Goal: Obtain resource: Download file/media

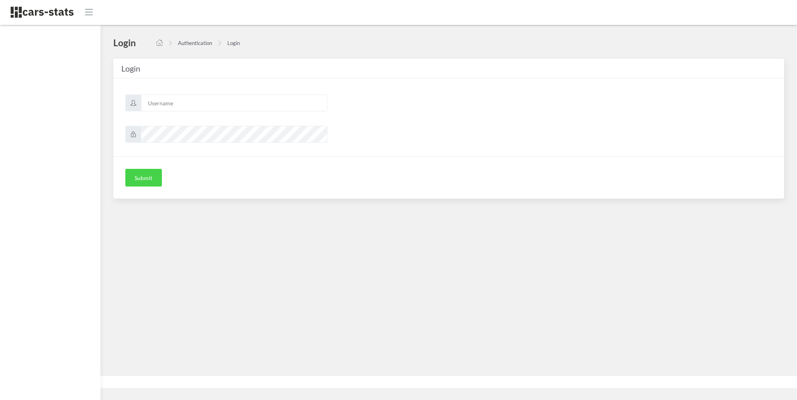
scroll to position [8, 8]
type input "skoda"
click at [143, 177] on button "Submit" at bounding box center [143, 178] width 37 height 18
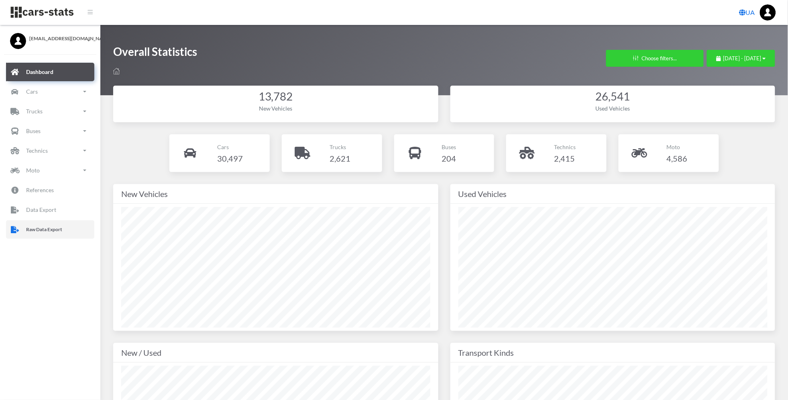
click at [57, 230] on p "Raw Data Export" at bounding box center [44, 229] width 36 height 9
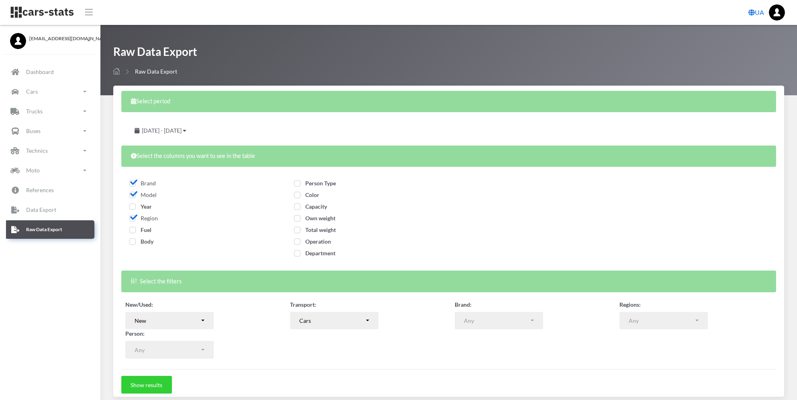
select select
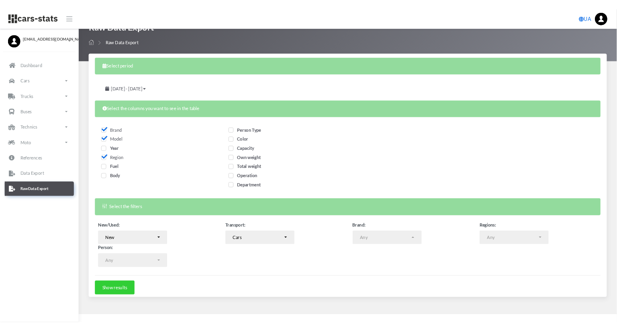
scroll to position [31, 0]
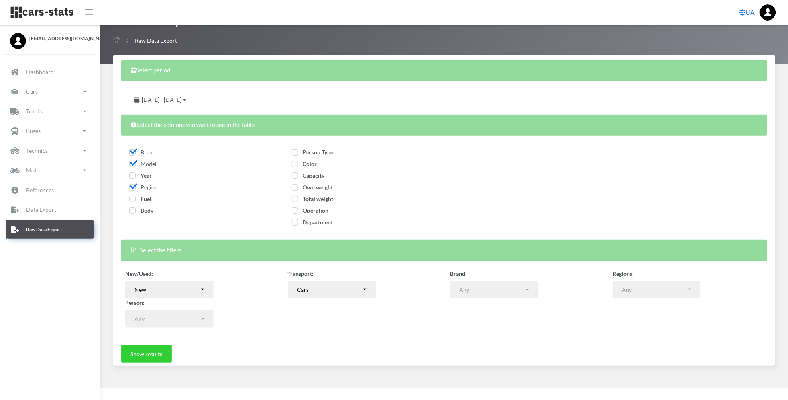
click at [135, 202] on label "Fuel" at bounding box center [140, 198] width 22 height 8
checkbox input "true"
click at [136, 210] on span "Body" at bounding box center [141, 210] width 24 height 7
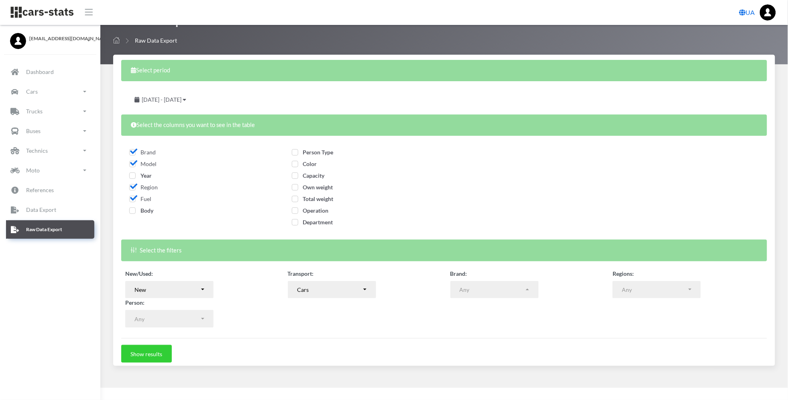
checkbox input "true"
click at [298, 153] on span "Person Type" at bounding box center [313, 152] width 42 height 7
checkbox input "true"
click at [298, 162] on span "Color" at bounding box center [304, 163] width 25 height 7
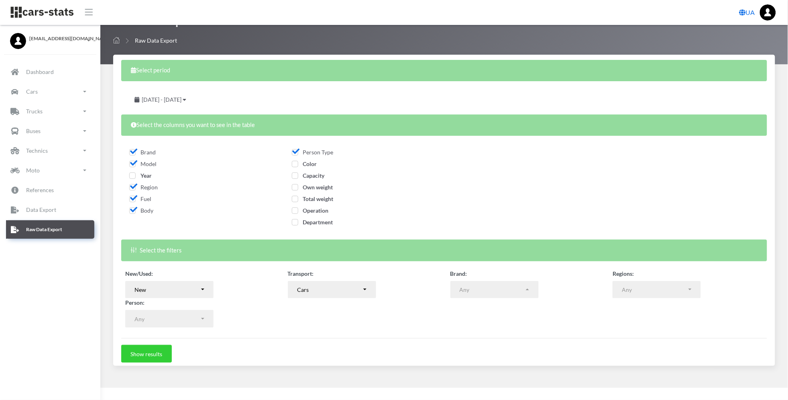
checkbox input "true"
click at [186, 100] on icon at bounding box center [185, 100] width 4 height 6
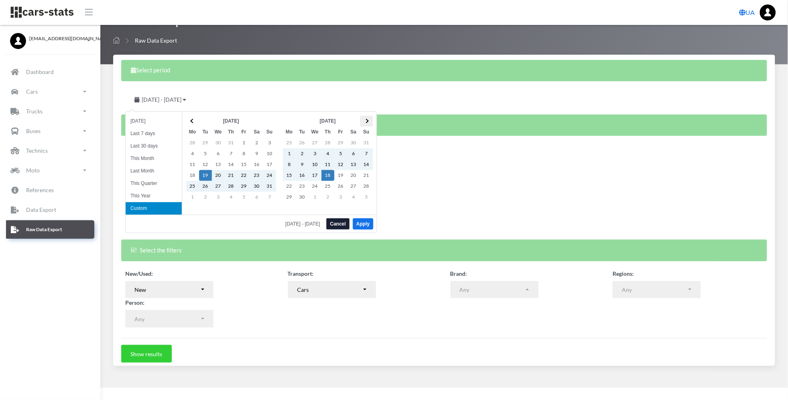
click at [366, 120] on span at bounding box center [366, 120] width 4 height 4
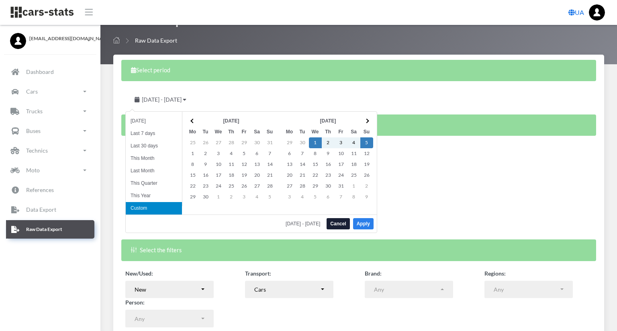
click at [364, 220] on button "Apply" at bounding box center [363, 223] width 20 height 11
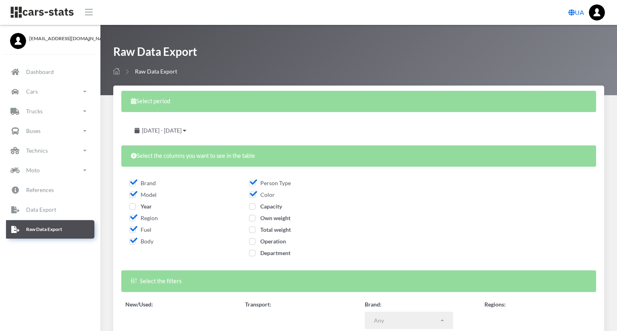
select select
select select "50"
select select
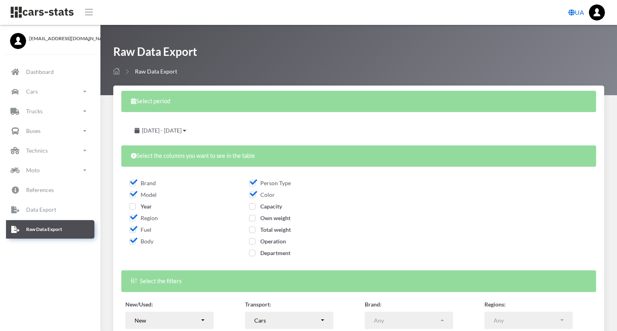
click at [283, 331] on form "Select period October 1, 2025 - October 5, 2025 Select the columns you want to …" at bounding box center [358, 242] width 475 height 302
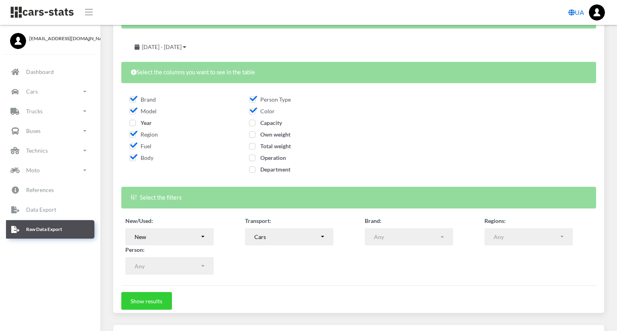
scroll to position [214, 0]
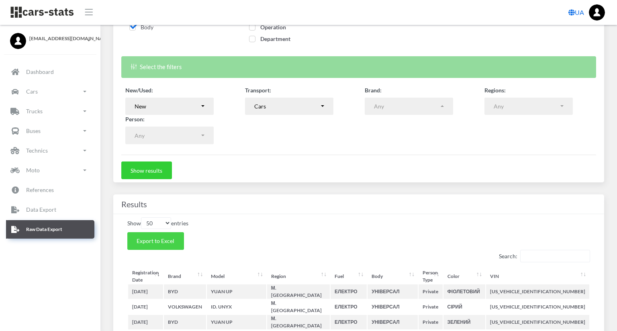
click at [176, 239] on button "Export to Excel" at bounding box center [155, 241] width 57 height 18
click at [514, 165] on form "Select period October 1, 2025 - October 5, 2025 Select the columns you want to …" at bounding box center [358, 28] width 475 height 302
click at [568, 5] on div "UA" at bounding box center [358, 12] width 504 height 16
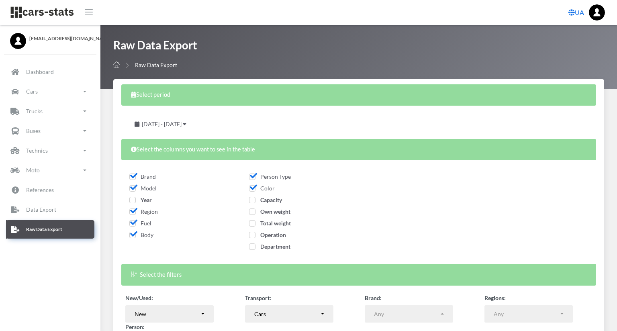
scroll to position [0, 0]
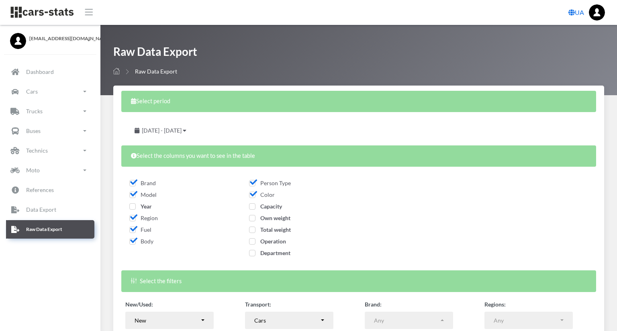
click at [286, 239] on span "Operation" at bounding box center [267, 241] width 37 height 7
checkbox input "true"
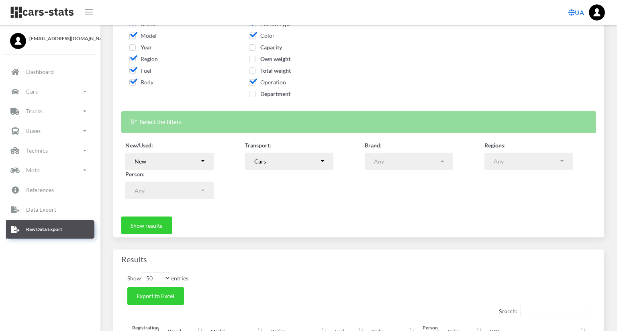
scroll to position [161, 0]
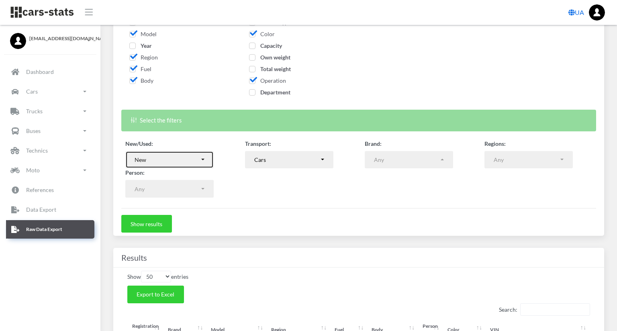
click at [188, 162] on div "New" at bounding box center [167, 159] width 65 height 8
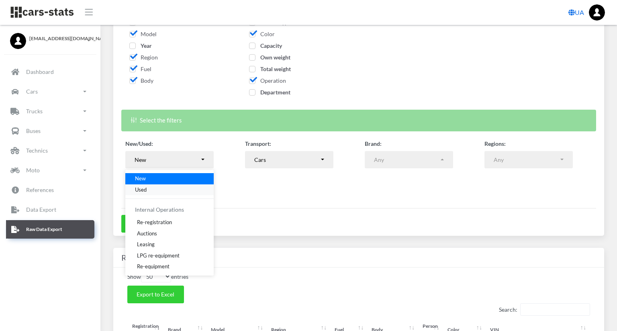
click at [153, 190] on link "Used" at bounding box center [169, 189] width 88 height 11
select select "used-import"
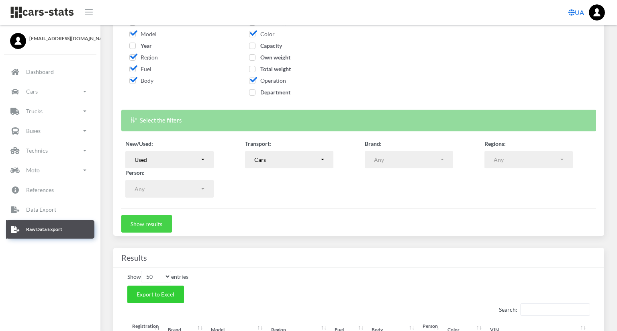
click at [151, 226] on button "Show results" at bounding box center [146, 224] width 51 height 18
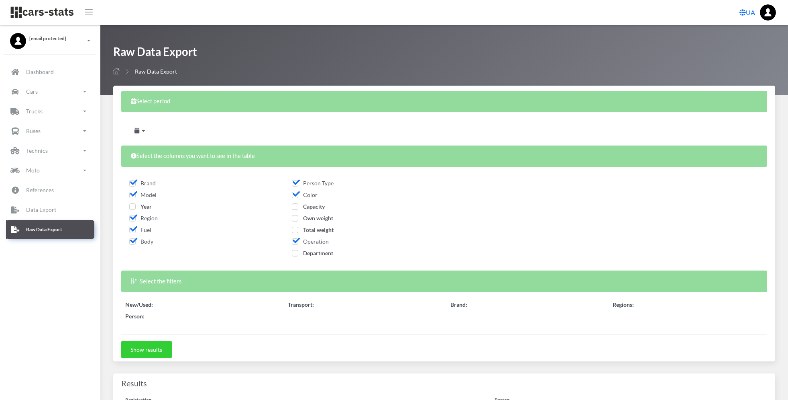
select select
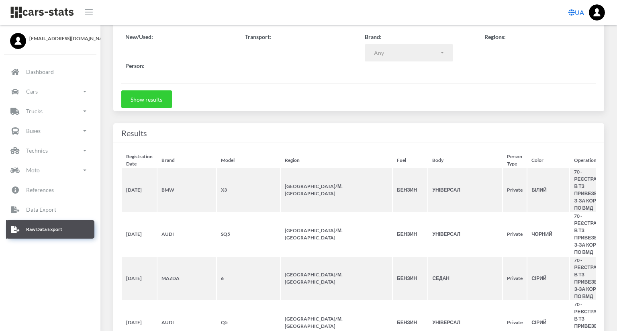
scroll to position [267, 0]
select select "50"
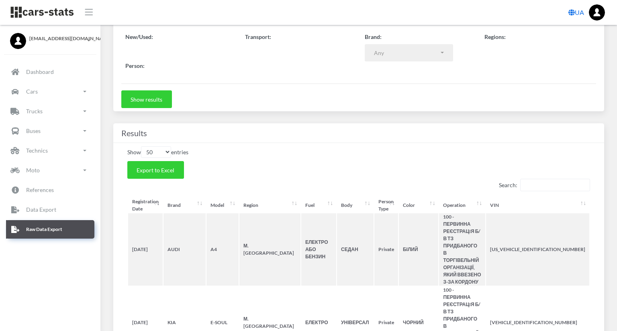
scroll to position [8, 8]
click at [174, 171] on button "Export to Excel" at bounding box center [155, 170] width 57 height 18
select select
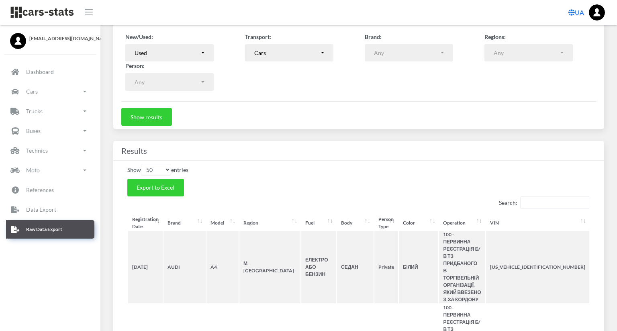
click at [392, 8] on div "UA" at bounding box center [358, 12] width 504 height 16
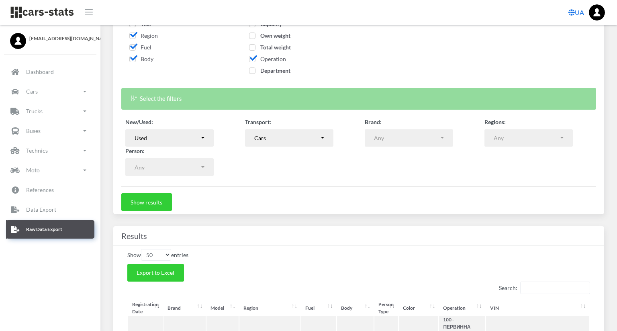
scroll to position [53, 0]
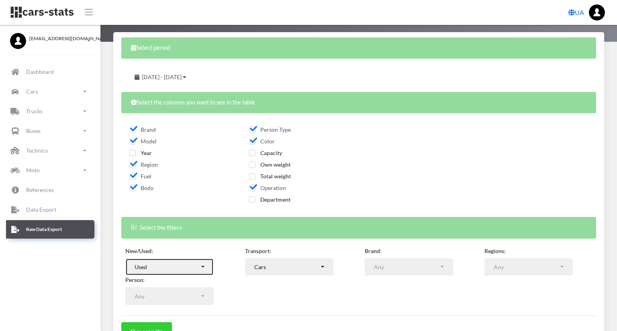
click at [189, 267] on div "Used" at bounding box center [167, 267] width 65 height 8
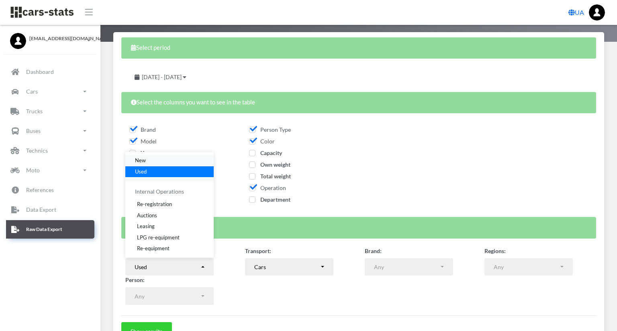
click at [165, 161] on link "New" at bounding box center [169, 160] width 88 height 11
select select "new"
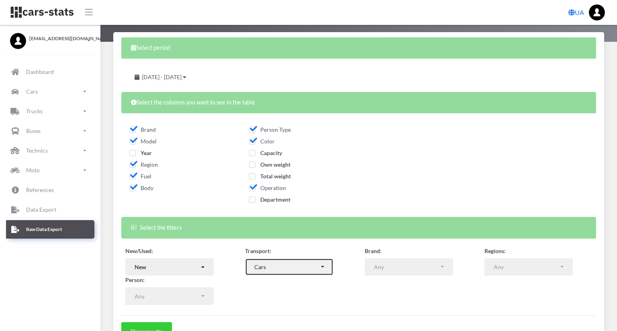
click at [333, 261] on button "Cars" at bounding box center [289, 267] width 88 height 18
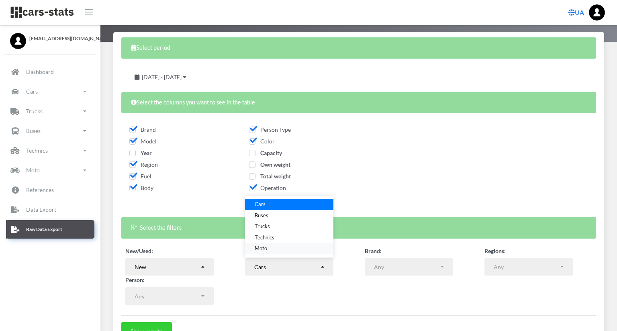
click at [318, 244] on link "Moto" at bounding box center [289, 248] width 88 height 11
select select "moto"
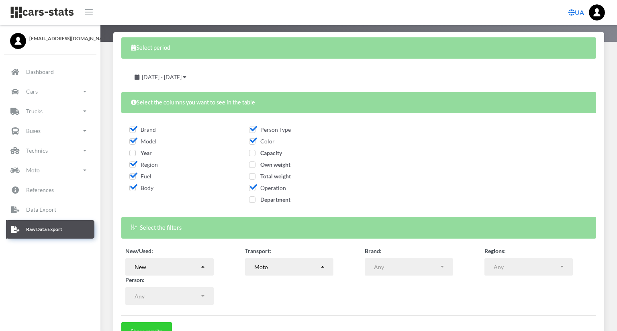
click at [134, 186] on span "Body" at bounding box center [141, 187] width 24 height 7
checkbox input "false"
click at [133, 176] on span "Fuel" at bounding box center [140, 176] width 22 height 7
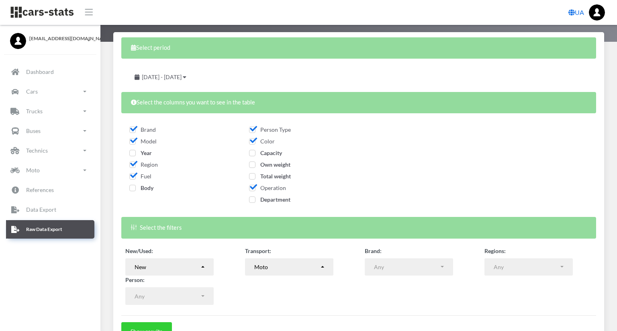
checkbox input "false"
click at [275, 143] on span "Color" at bounding box center [262, 141] width 26 height 7
checkbox input "false"
click at [286, 188] on span "Operation" at bounding box center [267, 187] width 37 height 7
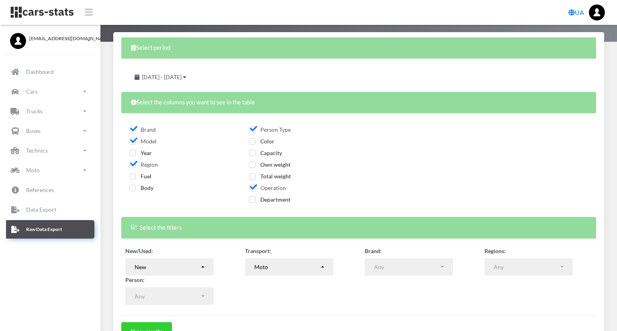
checkbox input "false"
click at [282, 155] on span "Capacity" at bounding box center [265, 152] width 33 height 7
checkbox input "true"
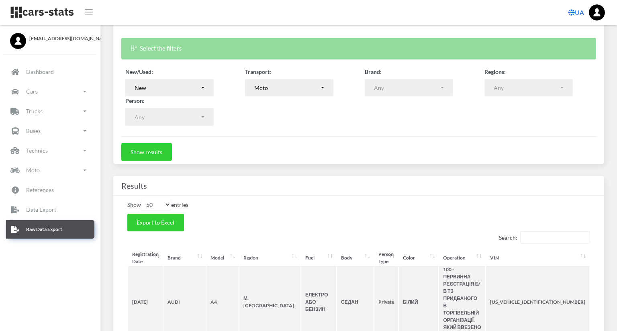
scroll to position [214, 0]
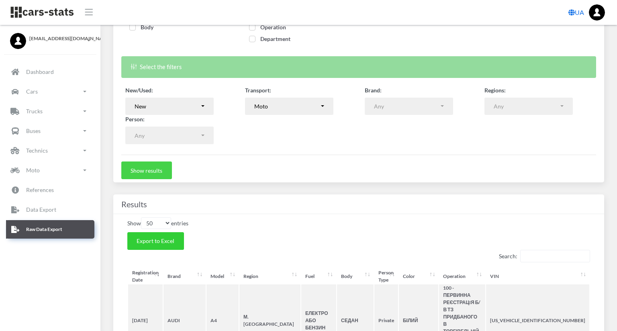
click at [163, 168] on button "Show results" at bounding box center [146, 170] width 51 height 18
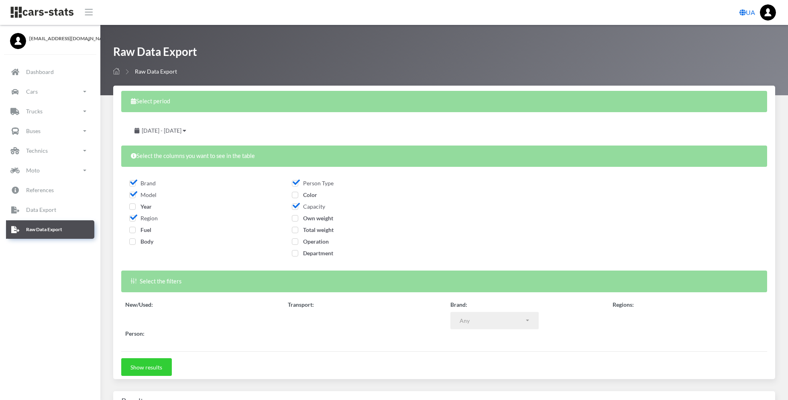
select select "50"
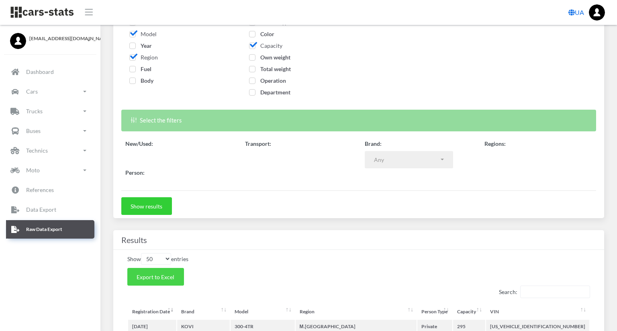
scroll to position [8, 8]
select select
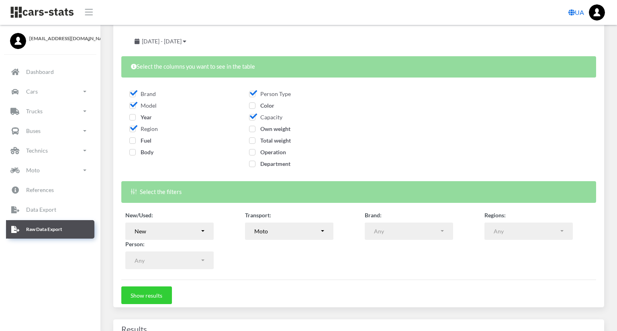
scroll to position [0, 0]
